Goal: Task Accomplishment & Management: Manage account settings

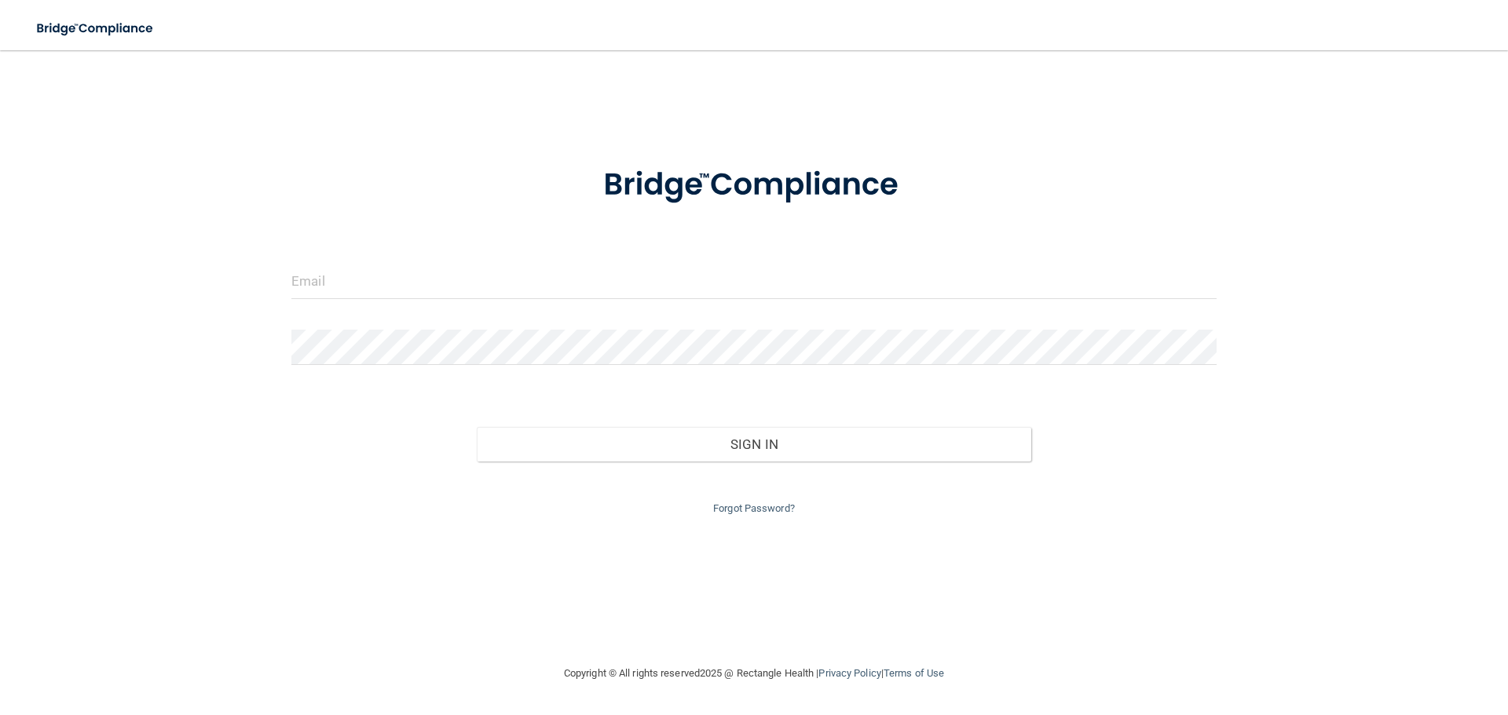
click at [489, 248] on form "Invalid email/password. You don't have permission to access that page. Sign In …" at bounding box center [753, 332] width 925 height 374
click at [469, 284] on input "email" at bounding box center [753, 281] width 925 height 35
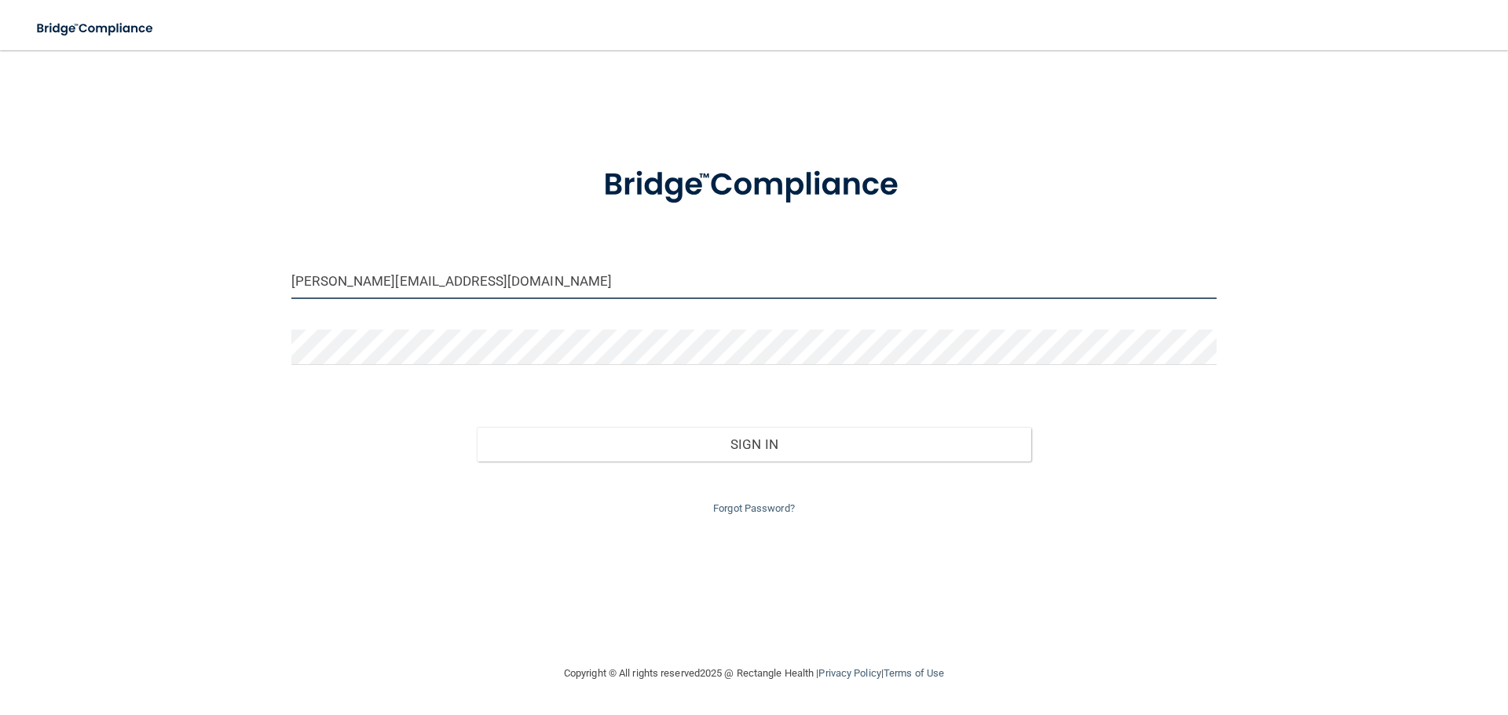
type input "[PERSON_NAME][EMAIL_ADDRESS][DOMAIN_NAME]"
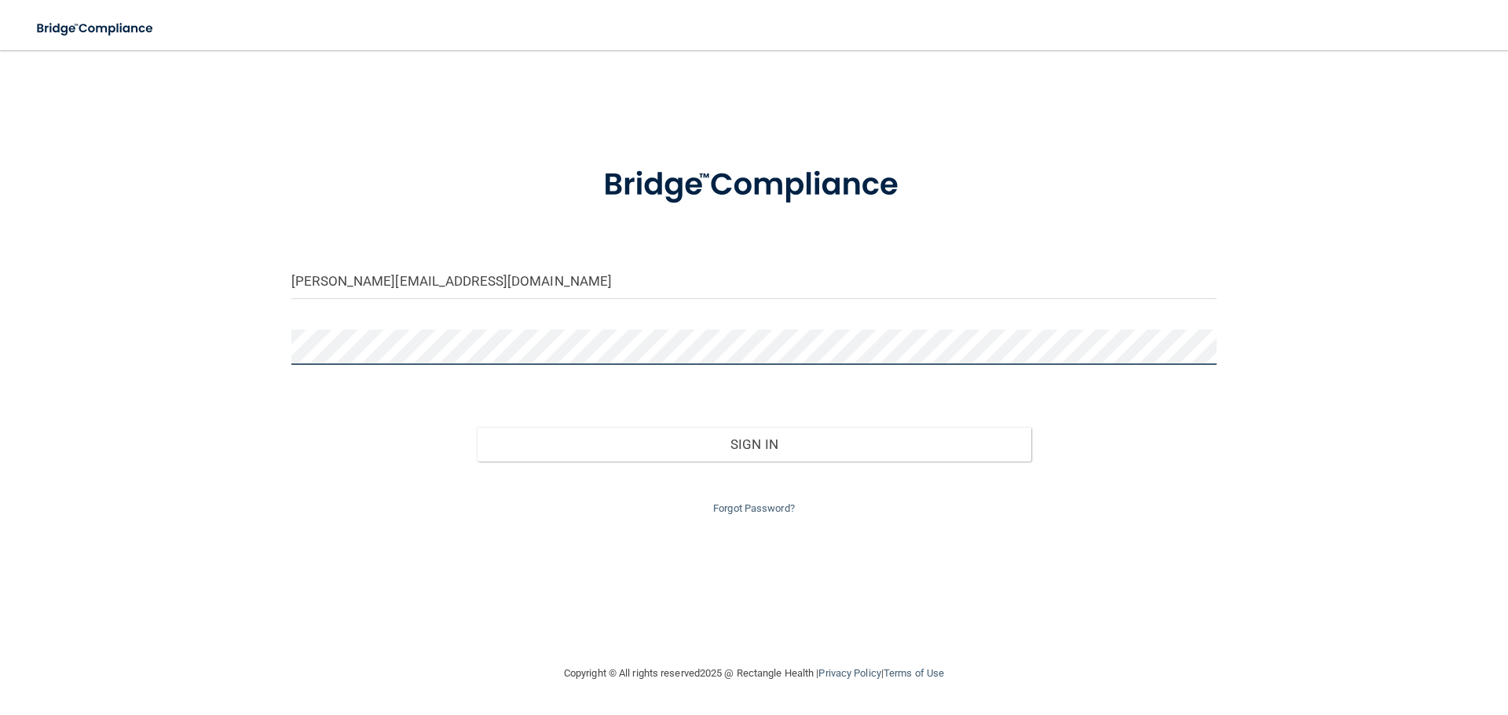
click at [477, 427] on button "Sign In" at bounding box center [754, 444] width 555 height 35
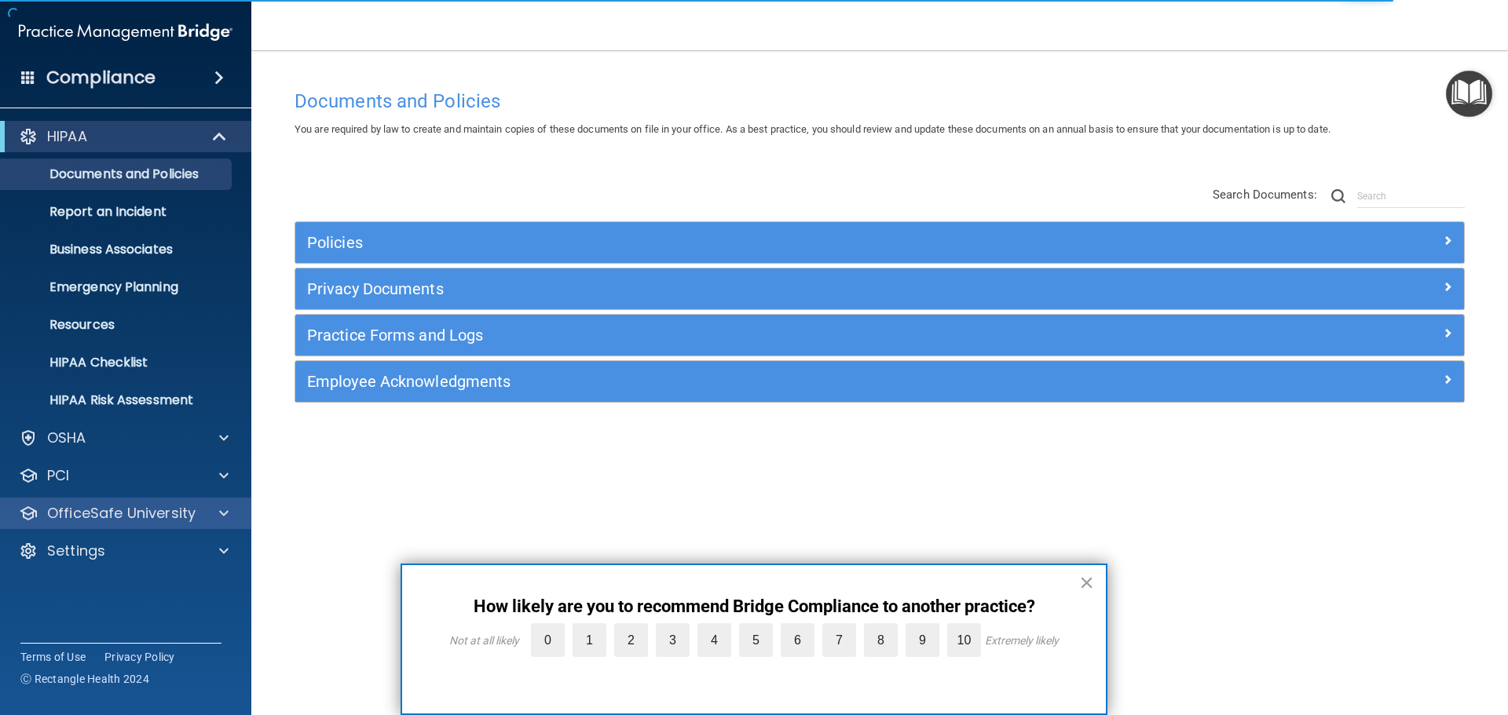
click at [158, 529] on div "OfficeSafe University" at bounding box center [126, 513] width 252 height 31
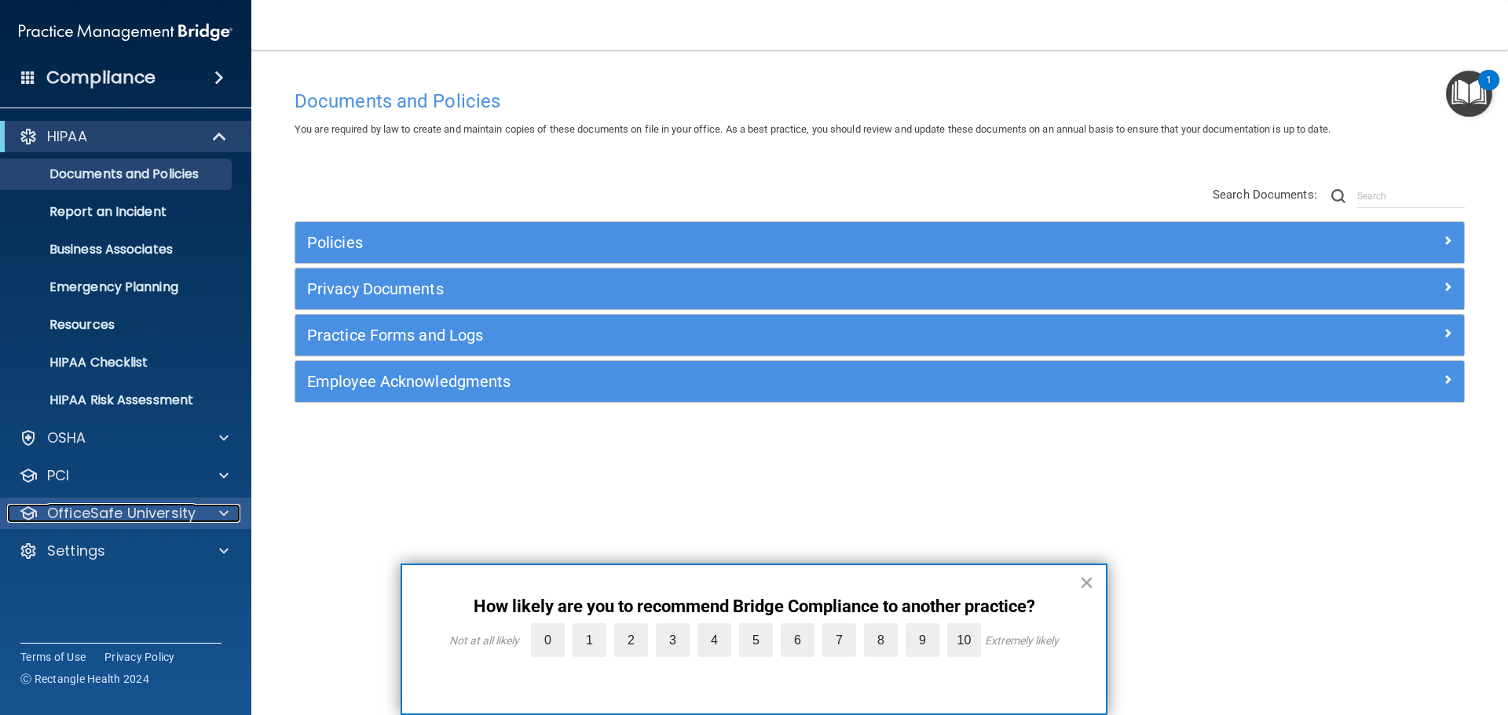
click at [115, 520] on p "OfficeSafe University" at bounding box center [121, 513] width 148 height 19
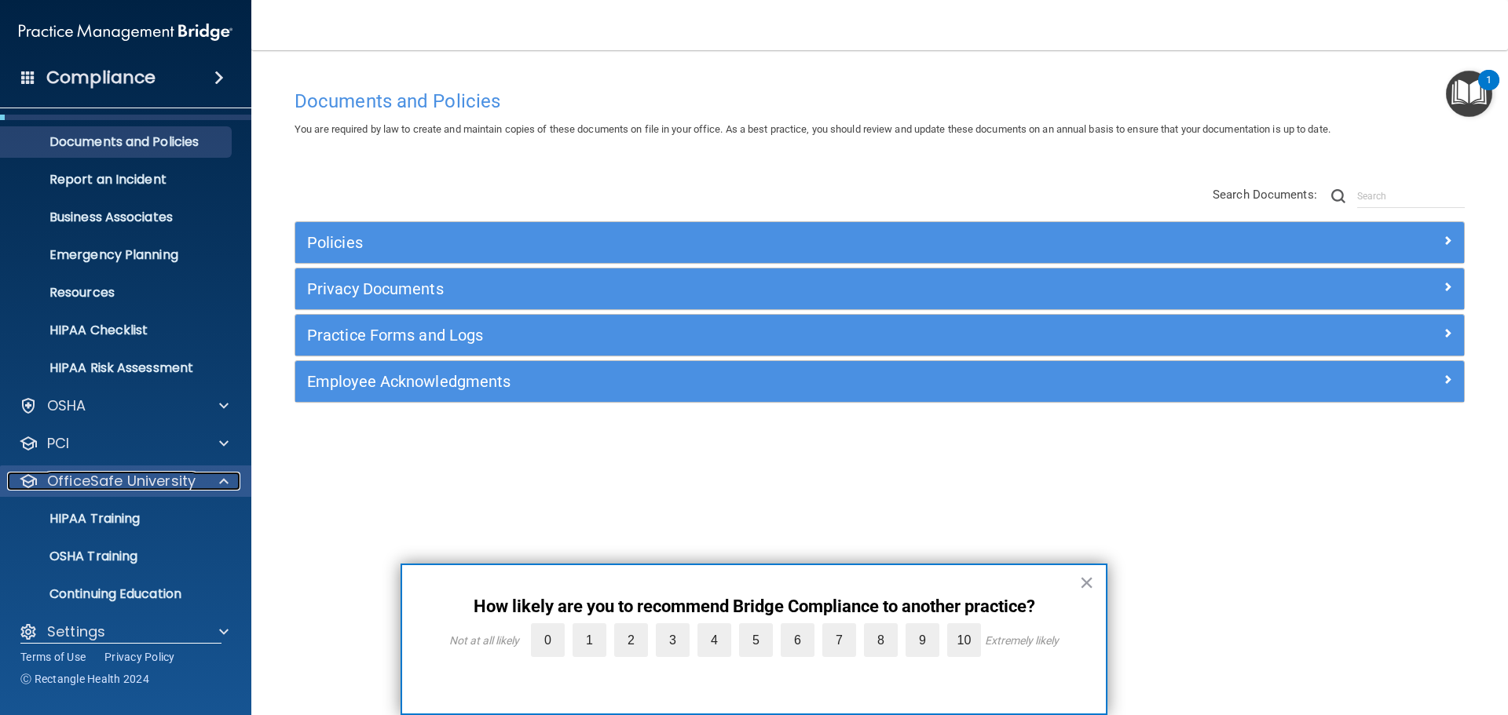
scroll to position [49, 0]
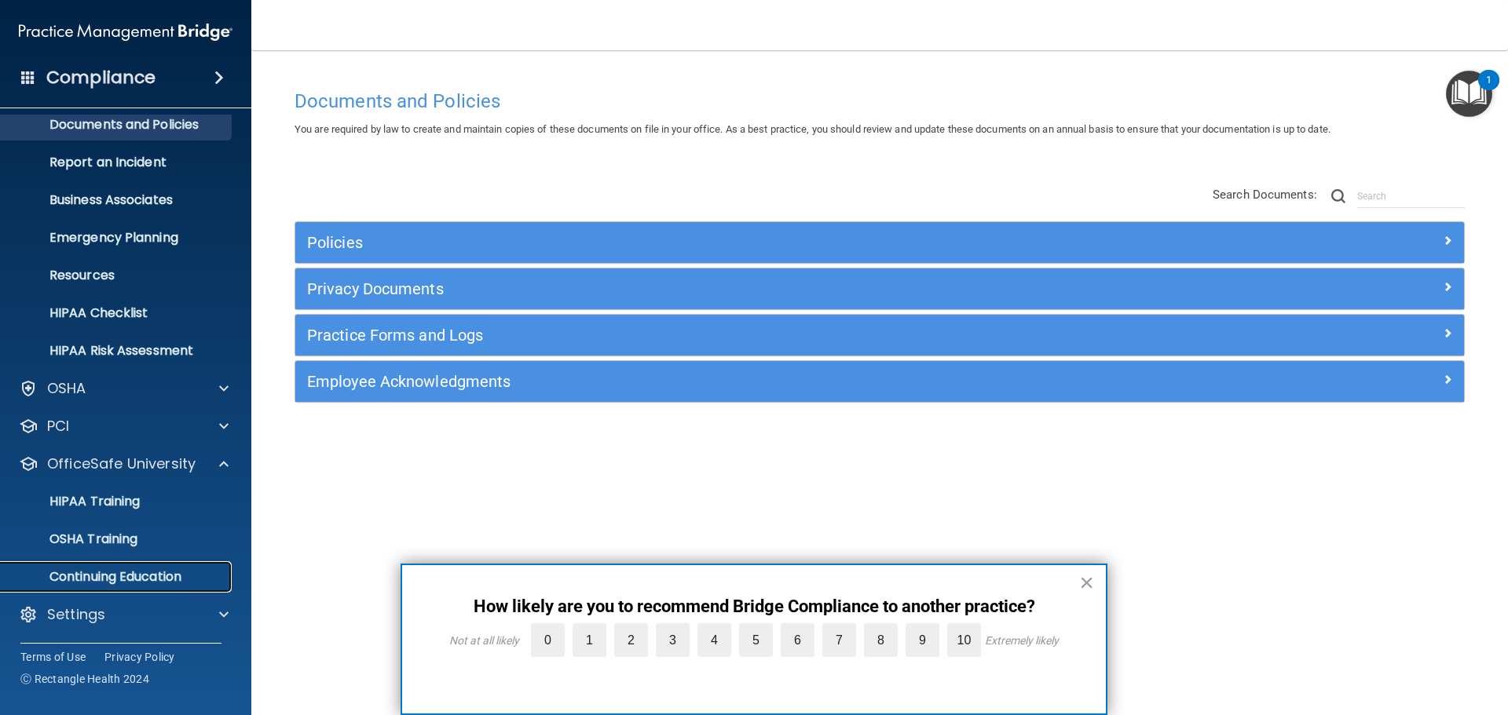
click at [74, 584] on p "Continuing Education" at bounding box center [117, 577] width 214 height 16
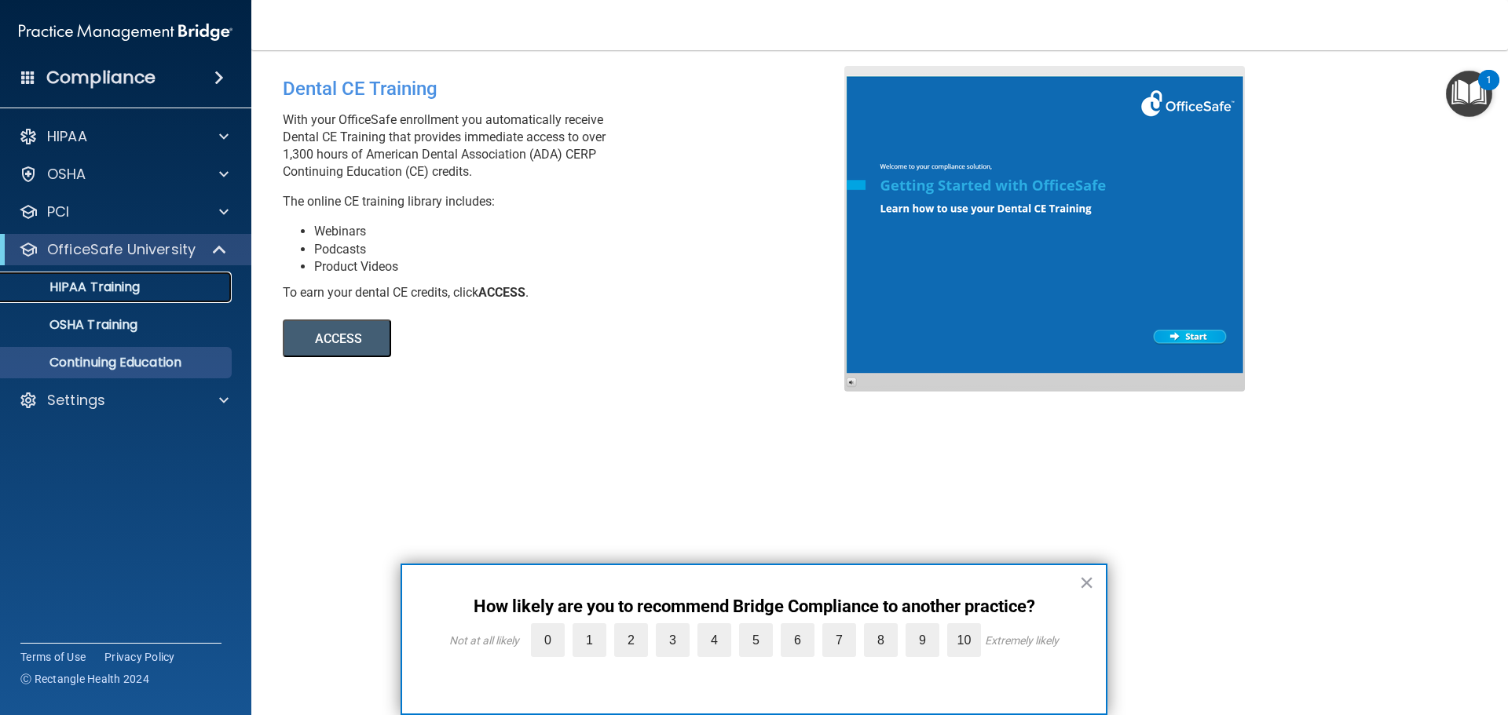
click at [134, 290] on p "HIPAA Training" at bounding box center [75, 288] width 130 height 16
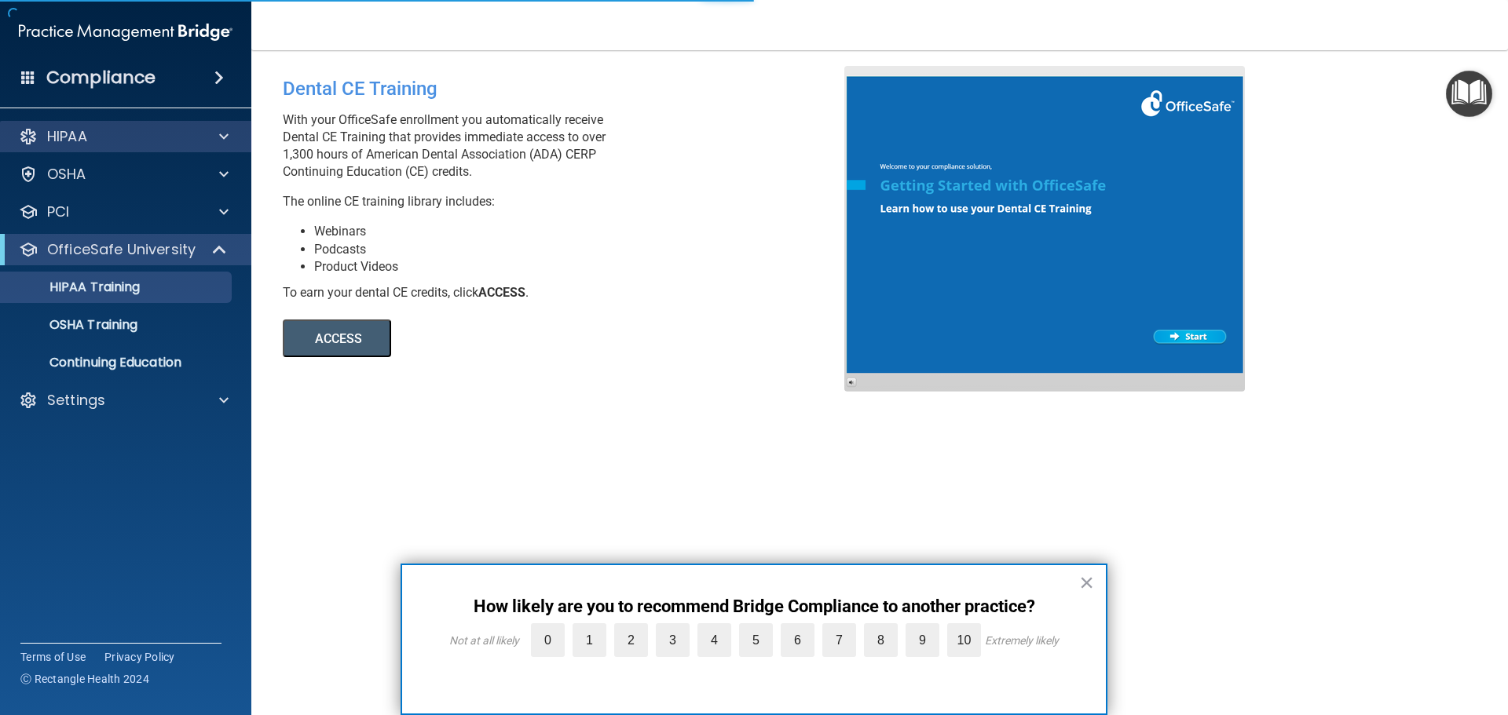
click at [97, 152] on div "HIPAA" at bounding box center [126, 136] width 252 height 31
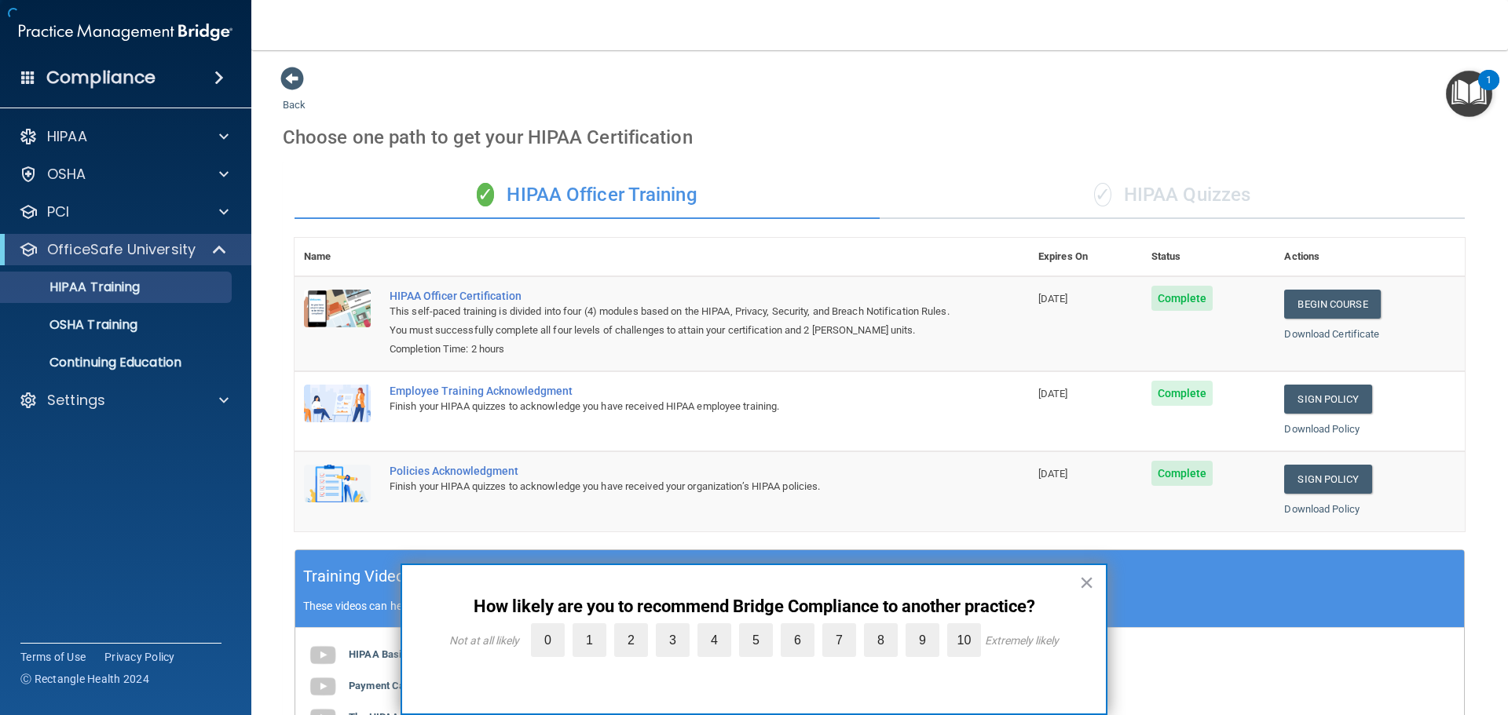
click at [98, 75] on h4 "Compliance" at bounding box center [100, 78] width 109 height 22
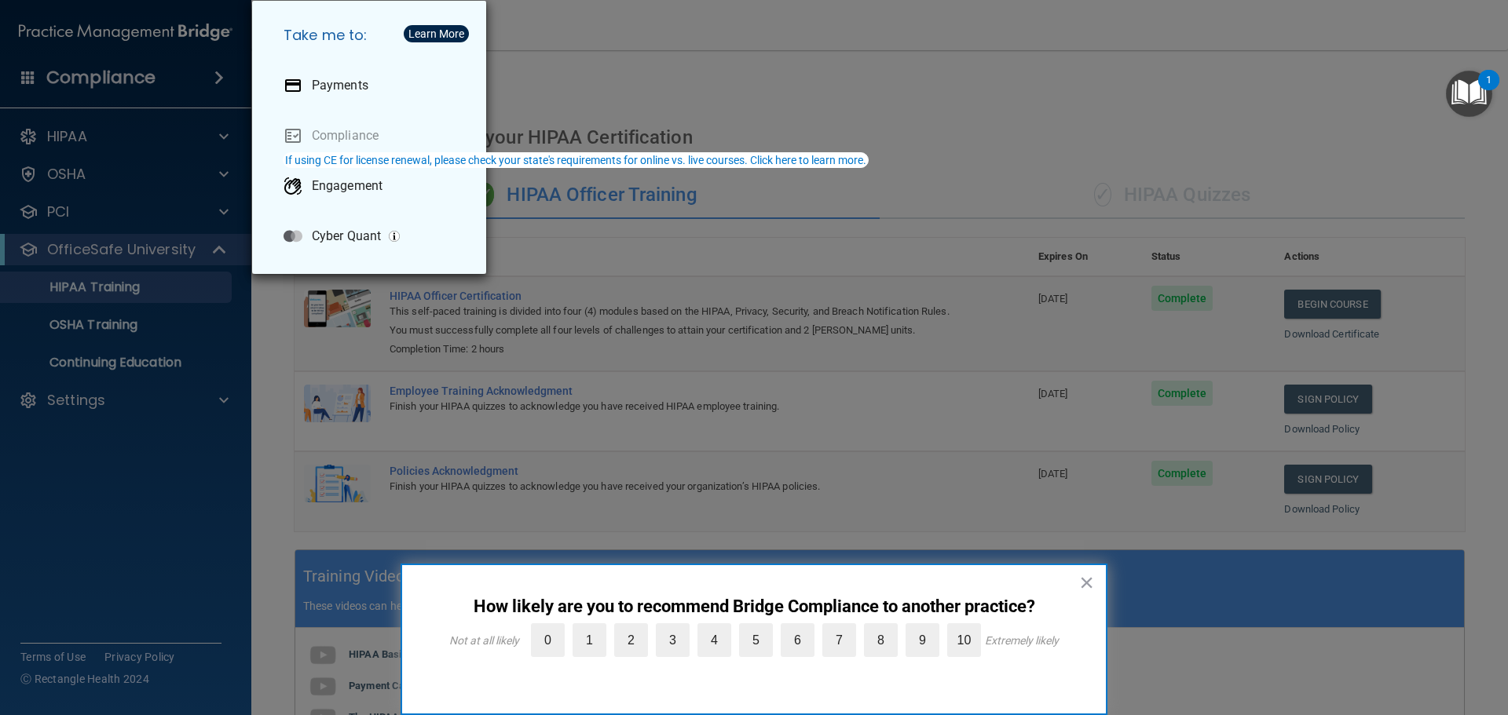
click at [112, 513] on div "Take me to: Payments Compliance Engagement Cyber Quant" at bounding box center [754, 357] width 1508 height 715
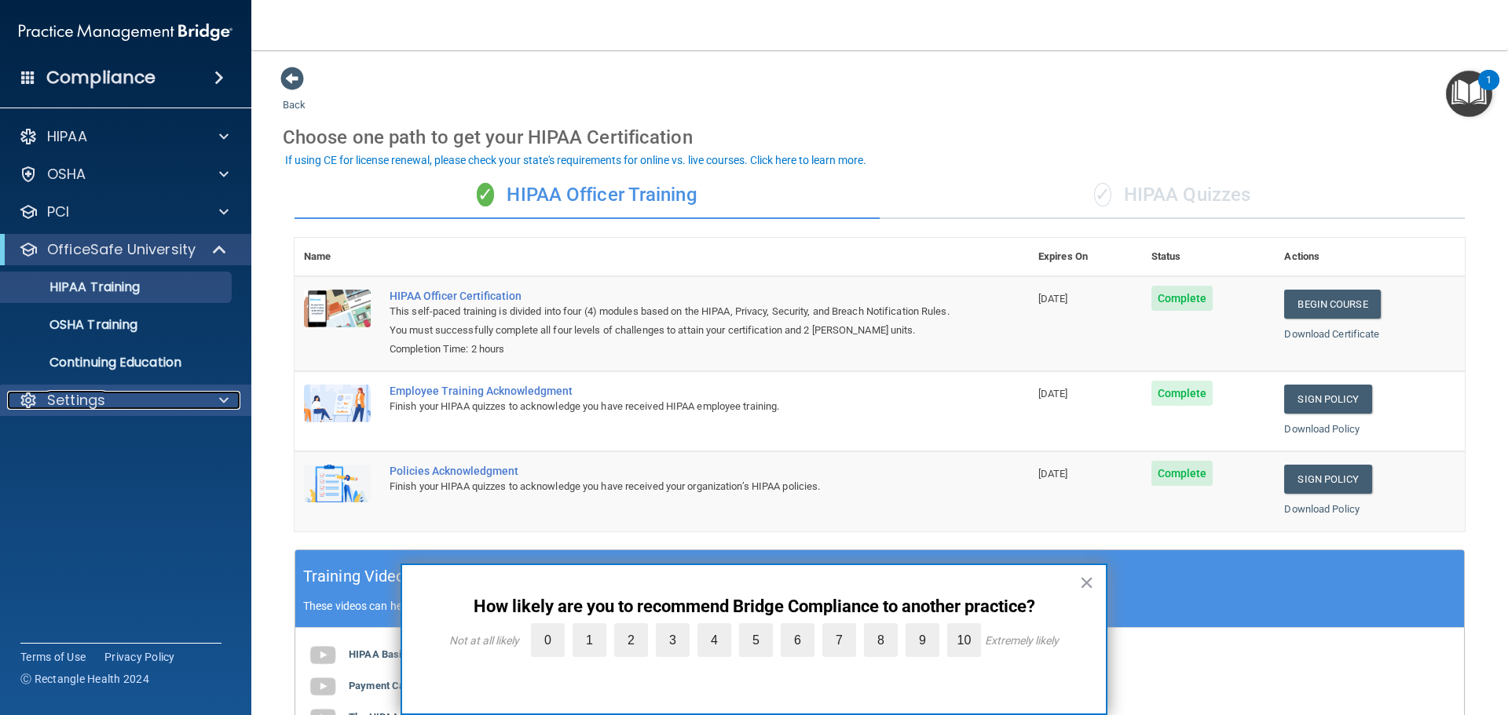
click at [72, 396] on p "Settings" at bounding box center [76, 400] width 58 height 19
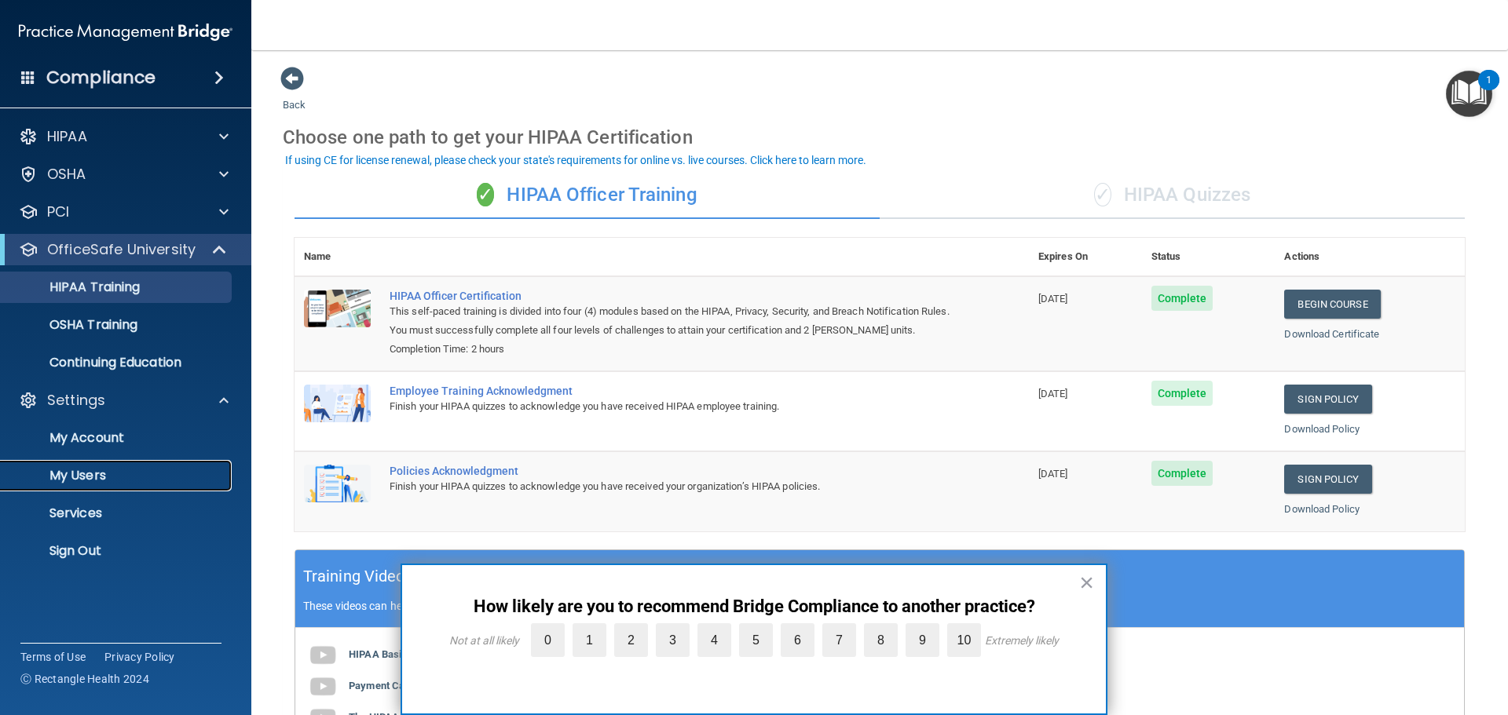
click at [81, 470] on p "My Users" at bounding box center [117, 476] width 214 height 16
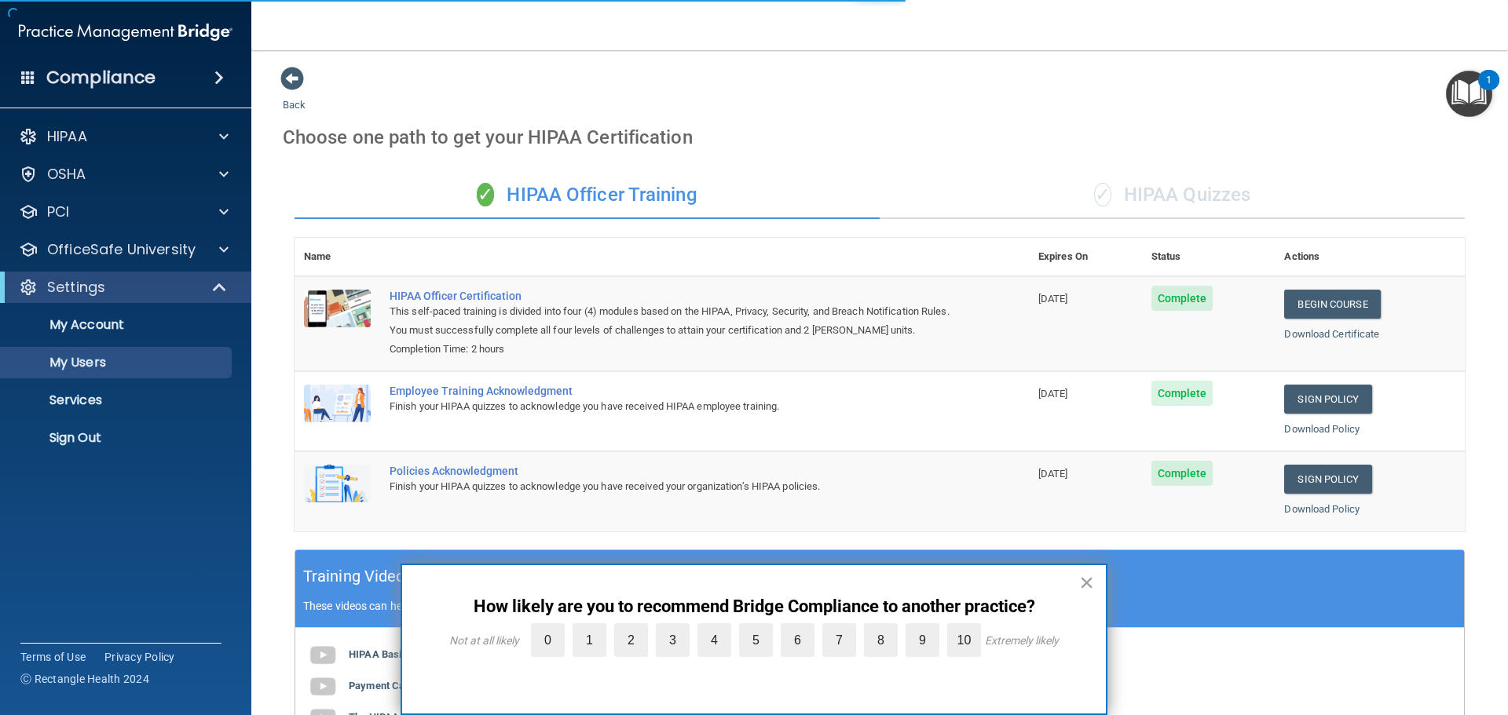
click at [1078, 582] on div "× How likely are you to recommend Bridge Compliance to another practice? Not at…" at bounding box center [754, 640] width 707 height 152
select select "20"
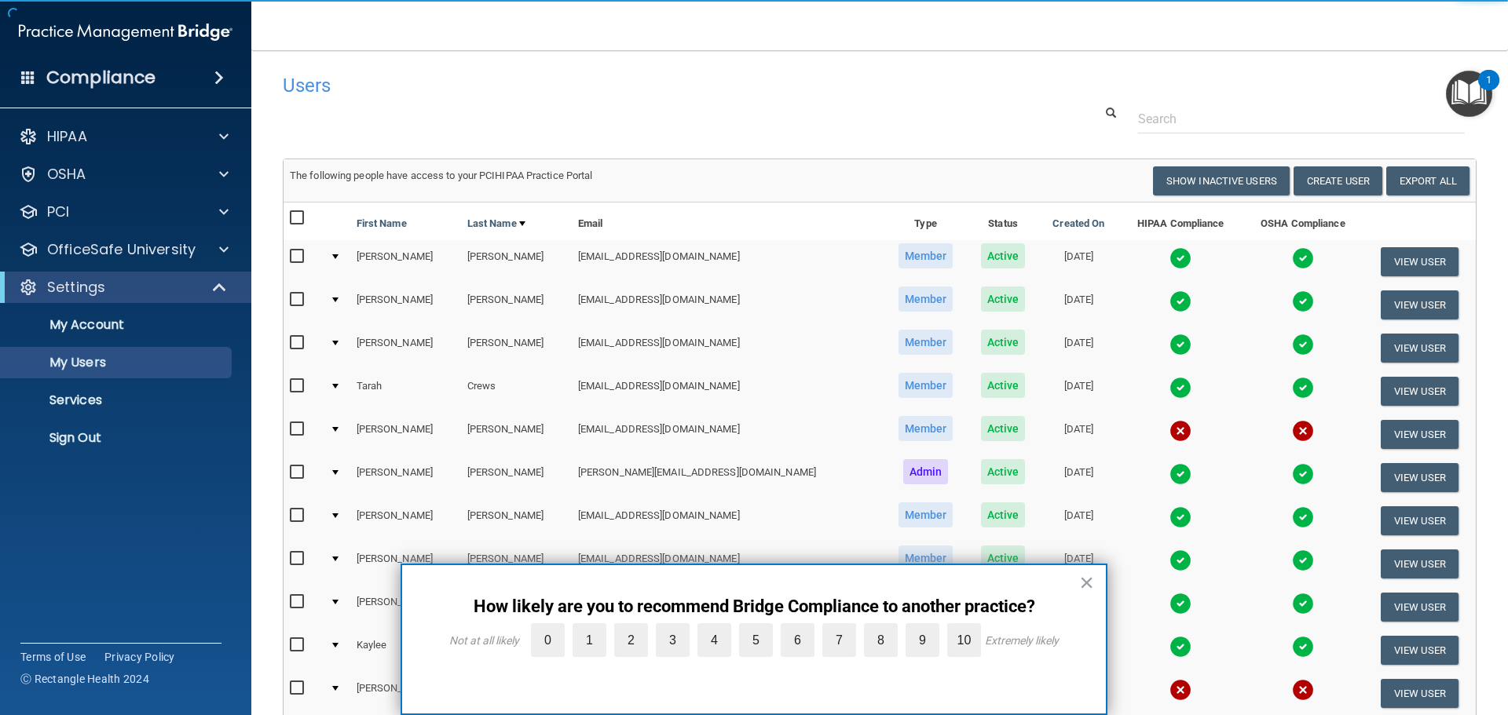
click at [1095, 580] on div "× How likely are you to recommend Bridge Compliance to another practice? Not at…" at bounding box center [754, 640] width 707 height 152
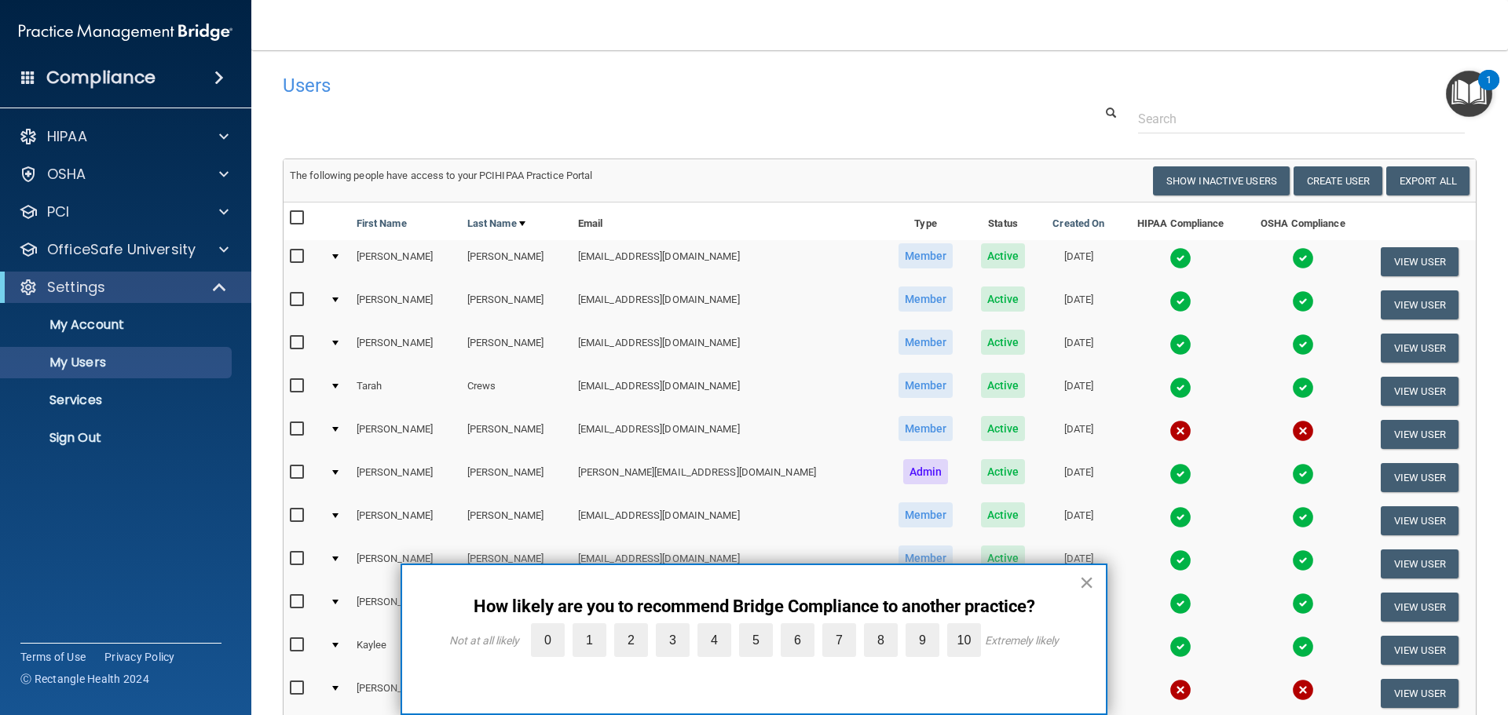
click at [1087, 580] on button "×" at bounding box center [1086, 582] width 15 height 25
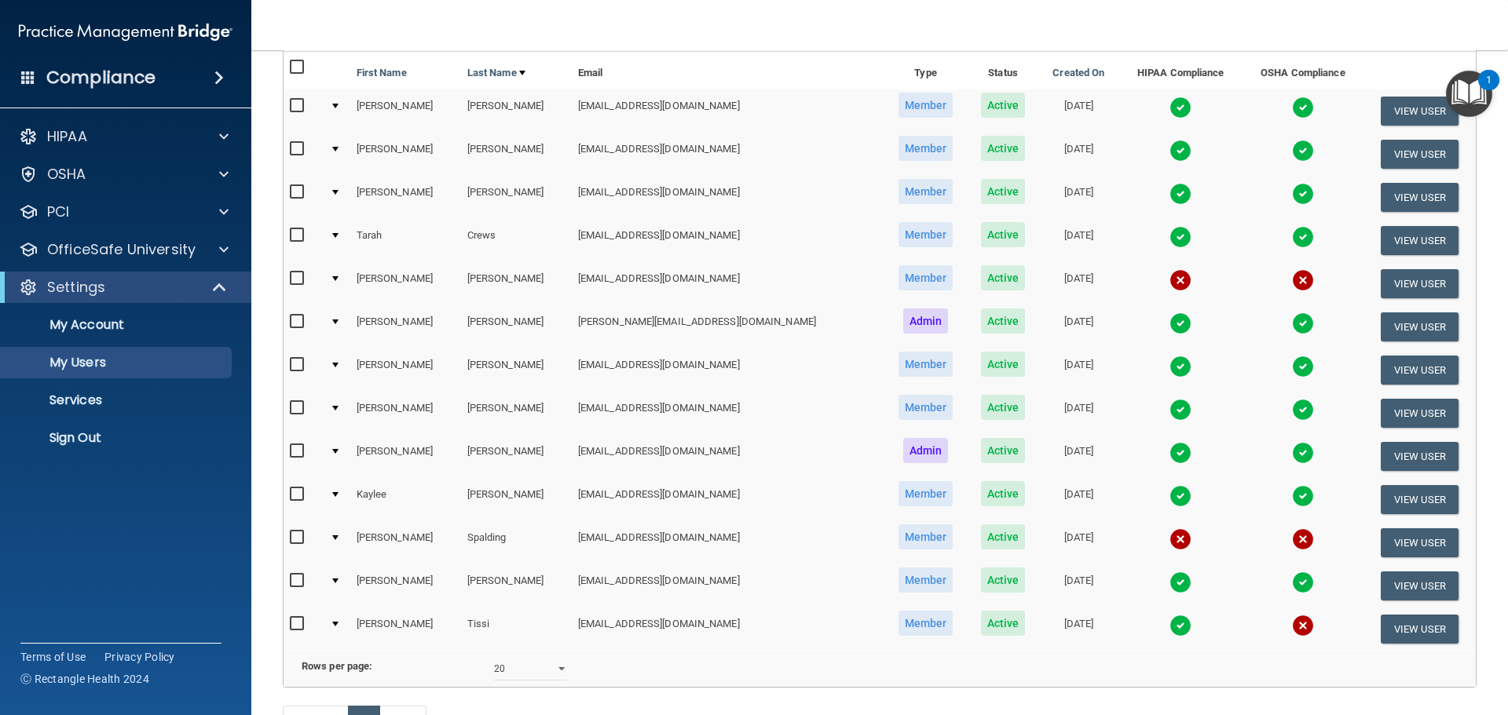
scroll to position [157, 0]
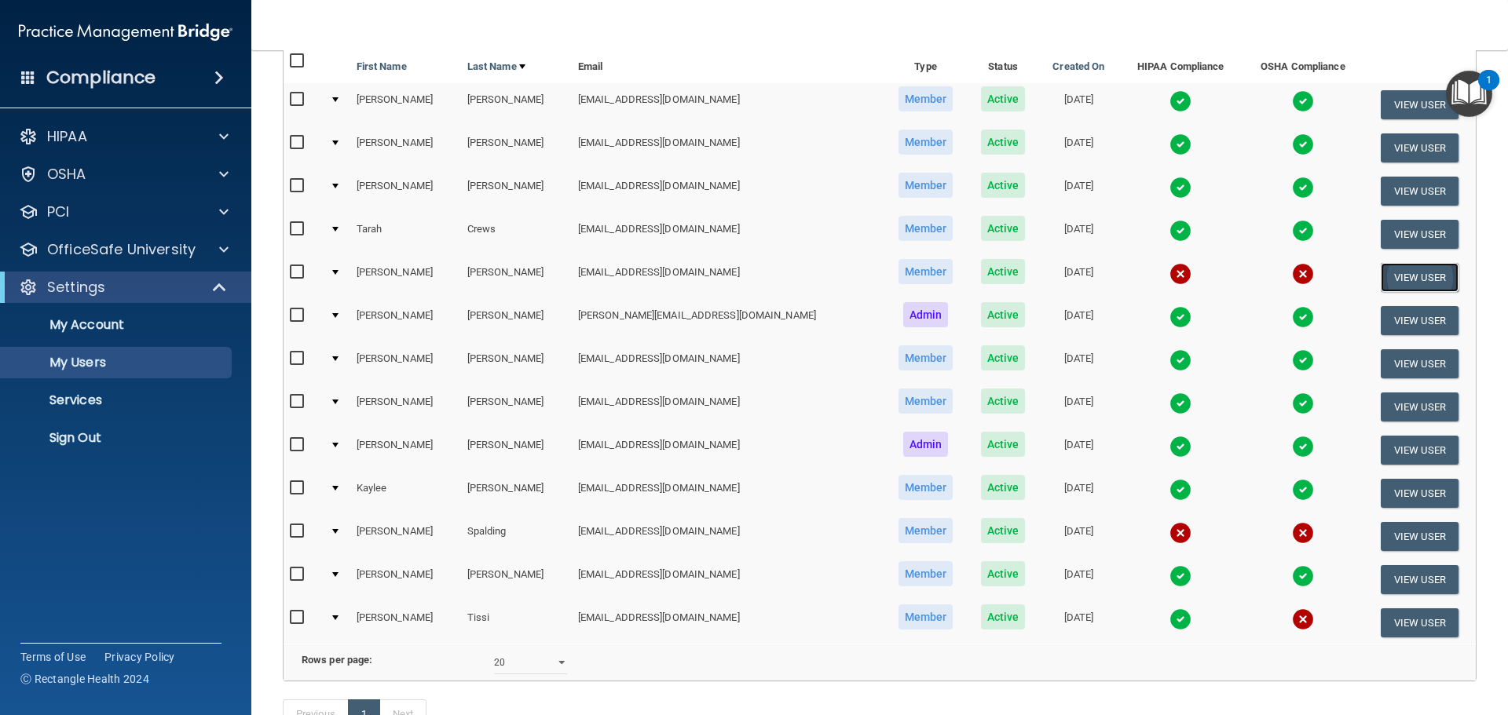
click at [1381, 279] on button "View User" at bounding box center [1420, 277] width 78 height 29
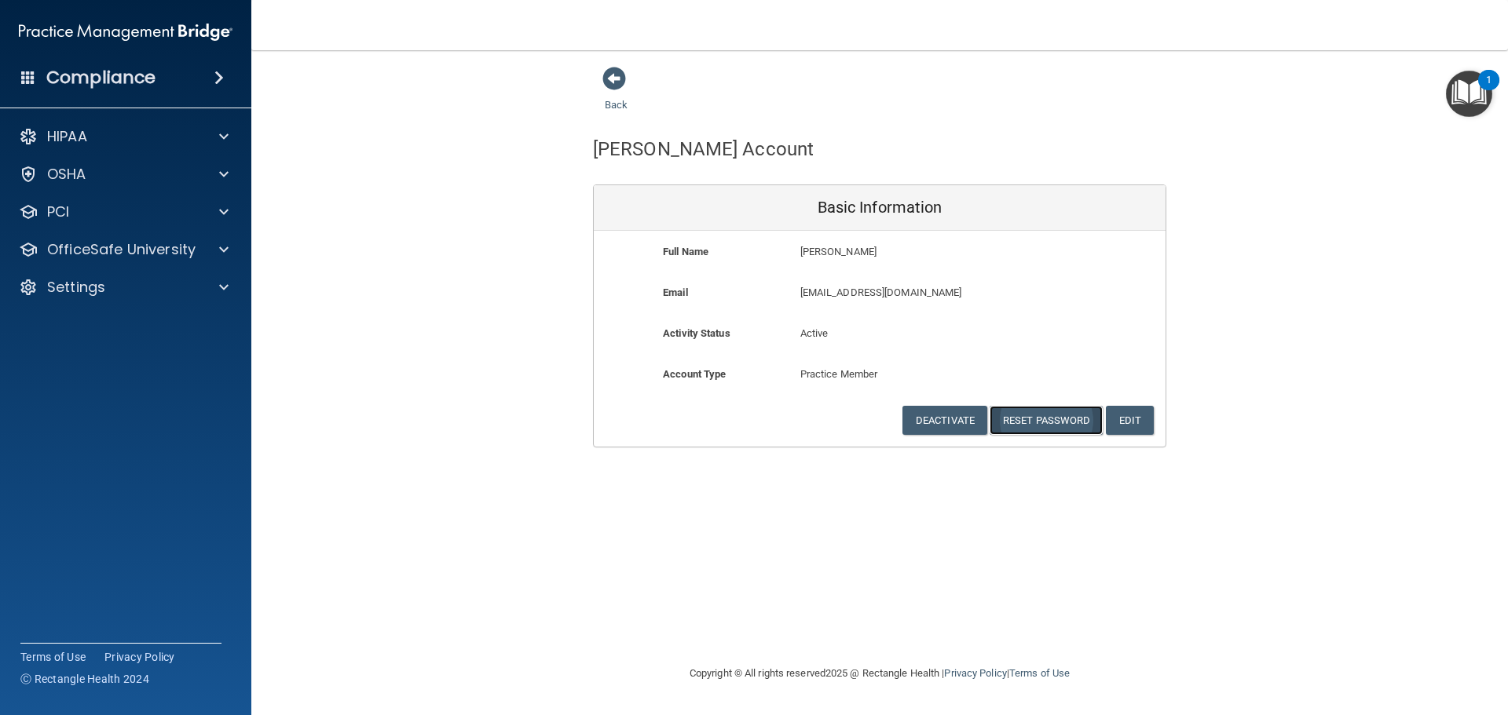
click at [1042, 420] on button "Reset Password" at bounding box center [1046, 420] width 113 height 29
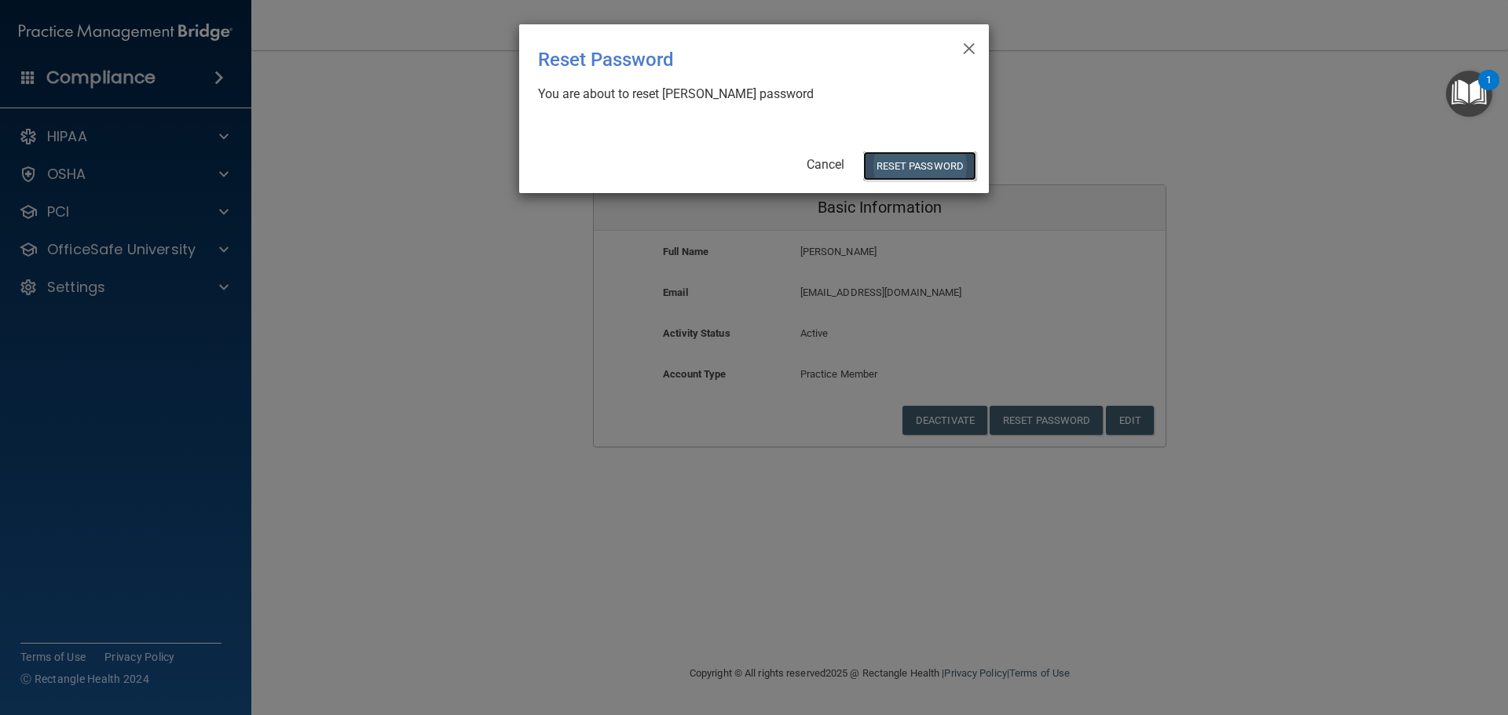
click at [918, 163] on button "Reset Password" at bounding box center [919, 166] width 113 height 29
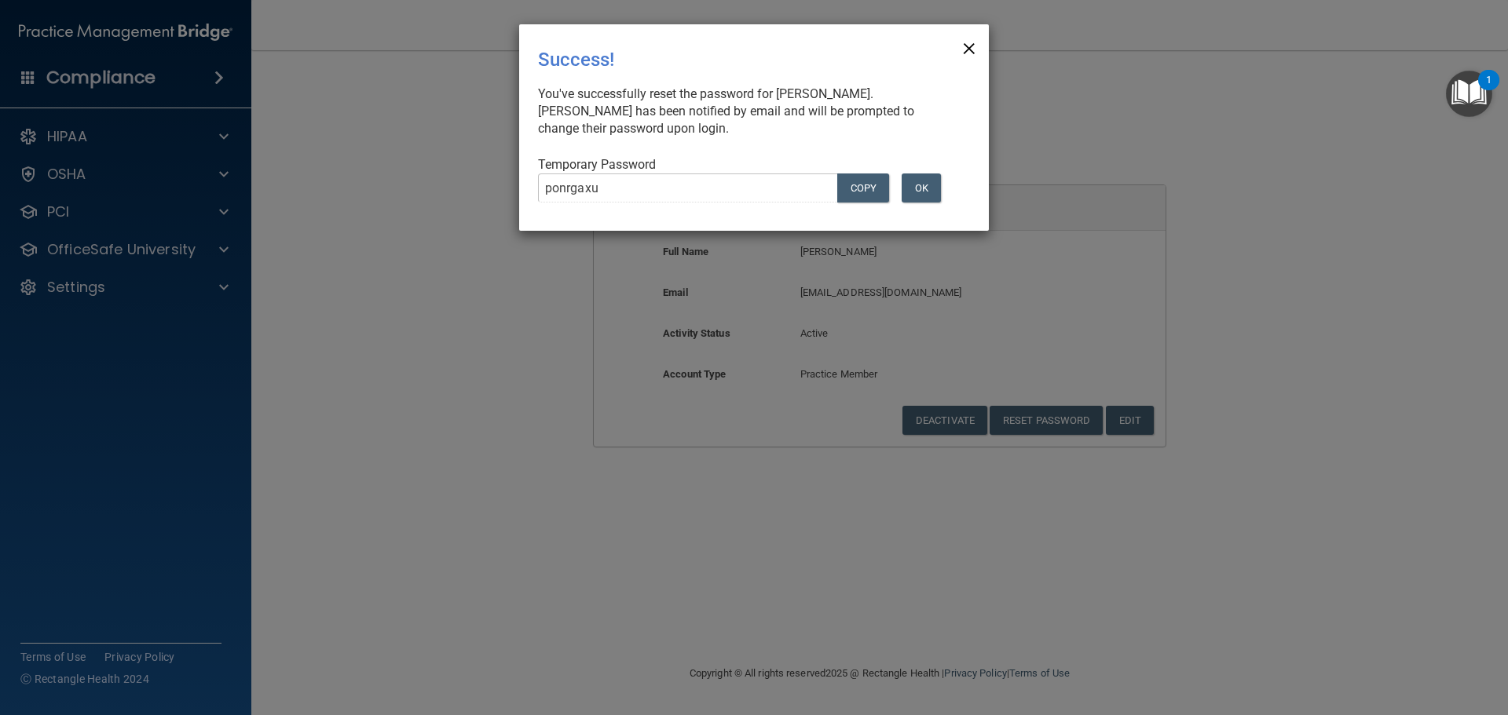
click at [972, 49] on span "×" at bounding box center [969, 46] width 14 height 31
